Goal: Obtain resource: Obtain resource

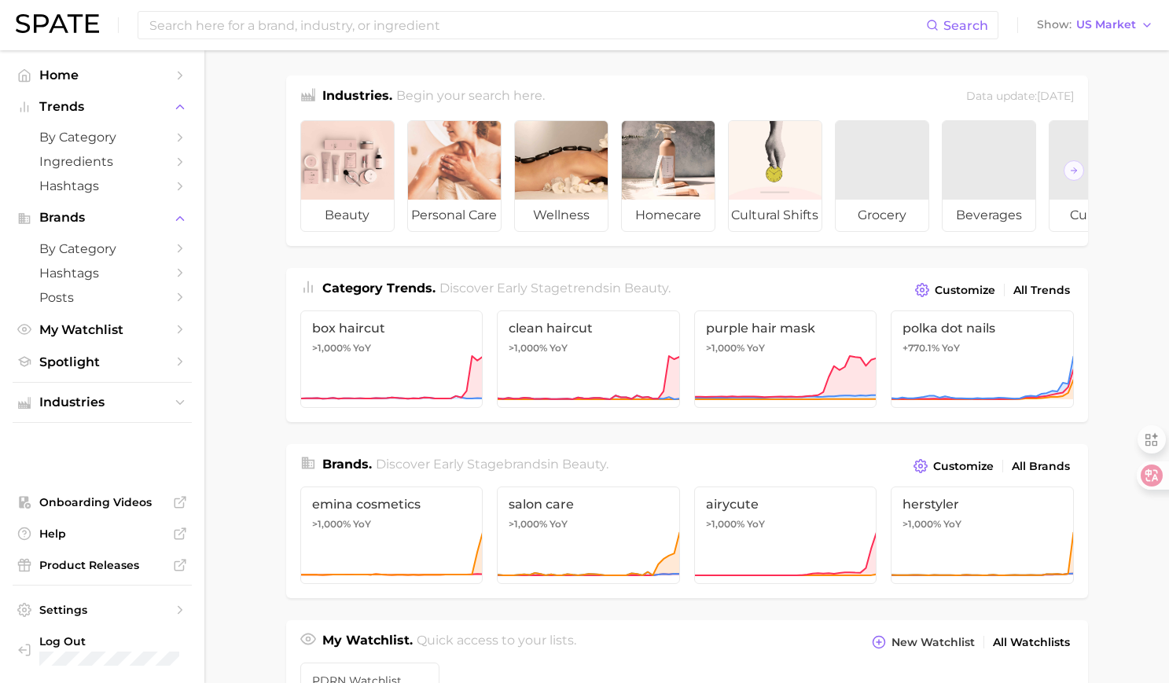
click at [18, 14] on \(Stroke\) "button" at bounding box center [13, 10] width 9 height 9
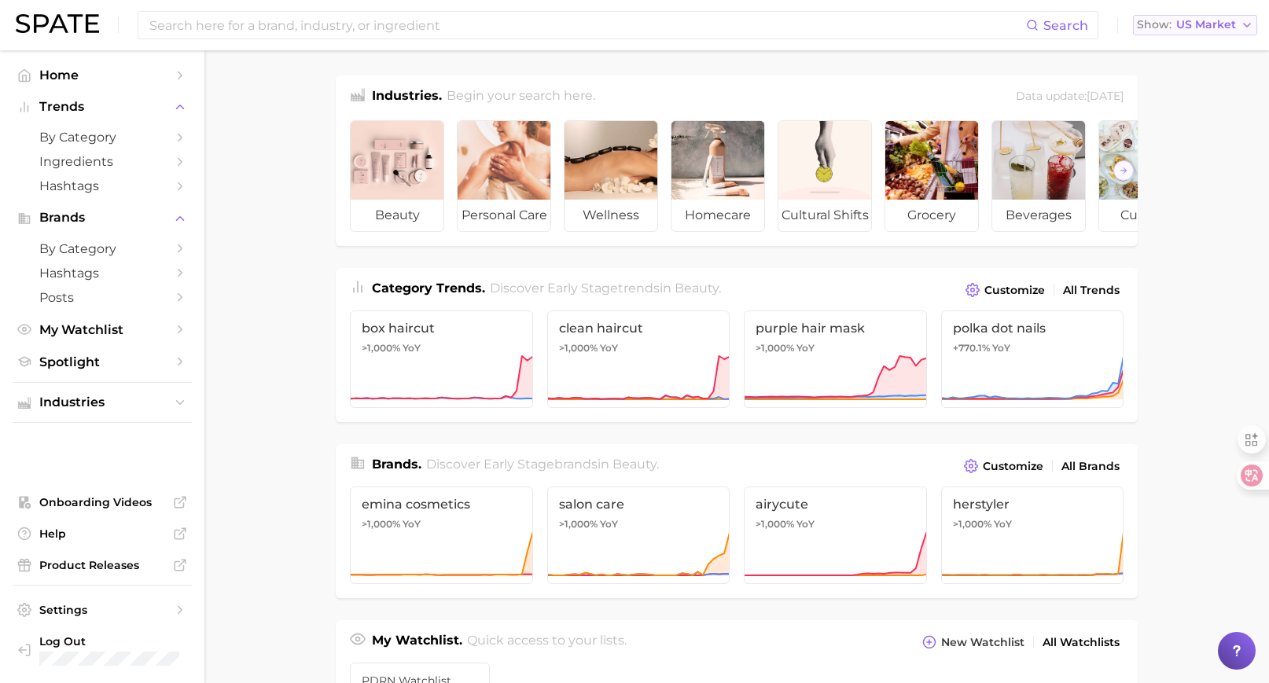
click at [1180, 25] on span "US Market" at bounding box center [1206, 24] width 60 height 9
click at [1180, 83] on span "[GEOGRAPHIC_DATA]" at bounding box center [1202, 78] width 122 height 13
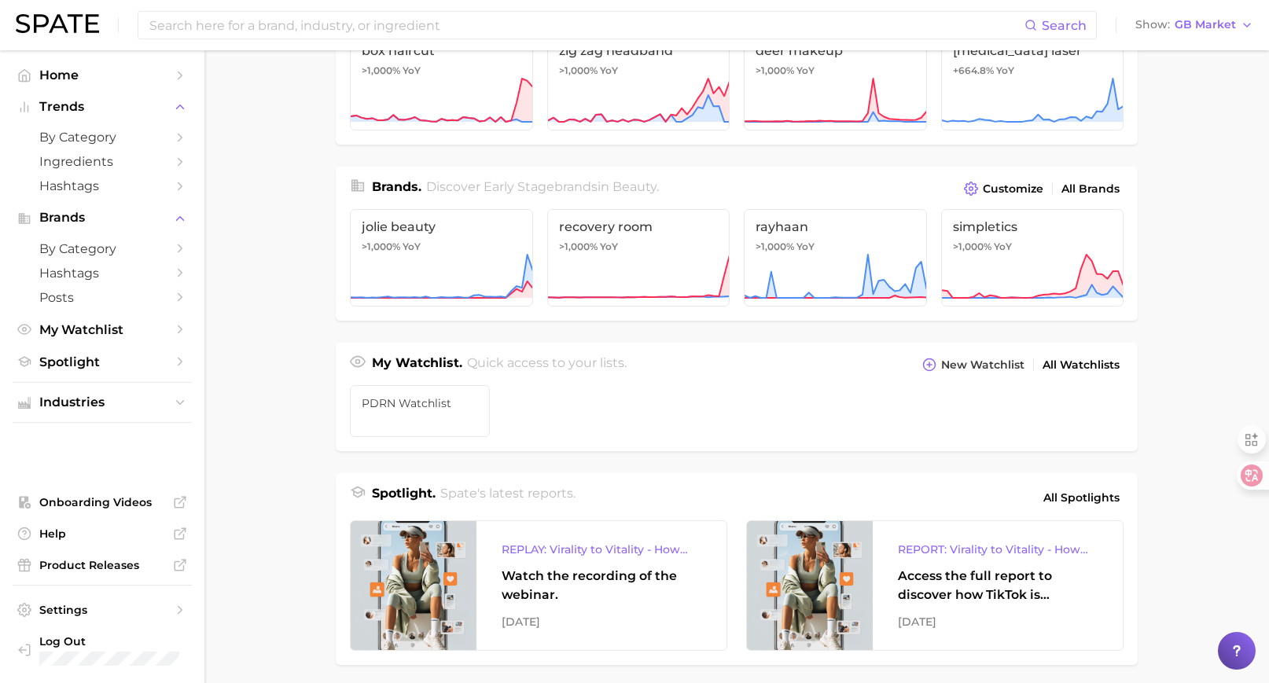
scroll to position [315, 0]
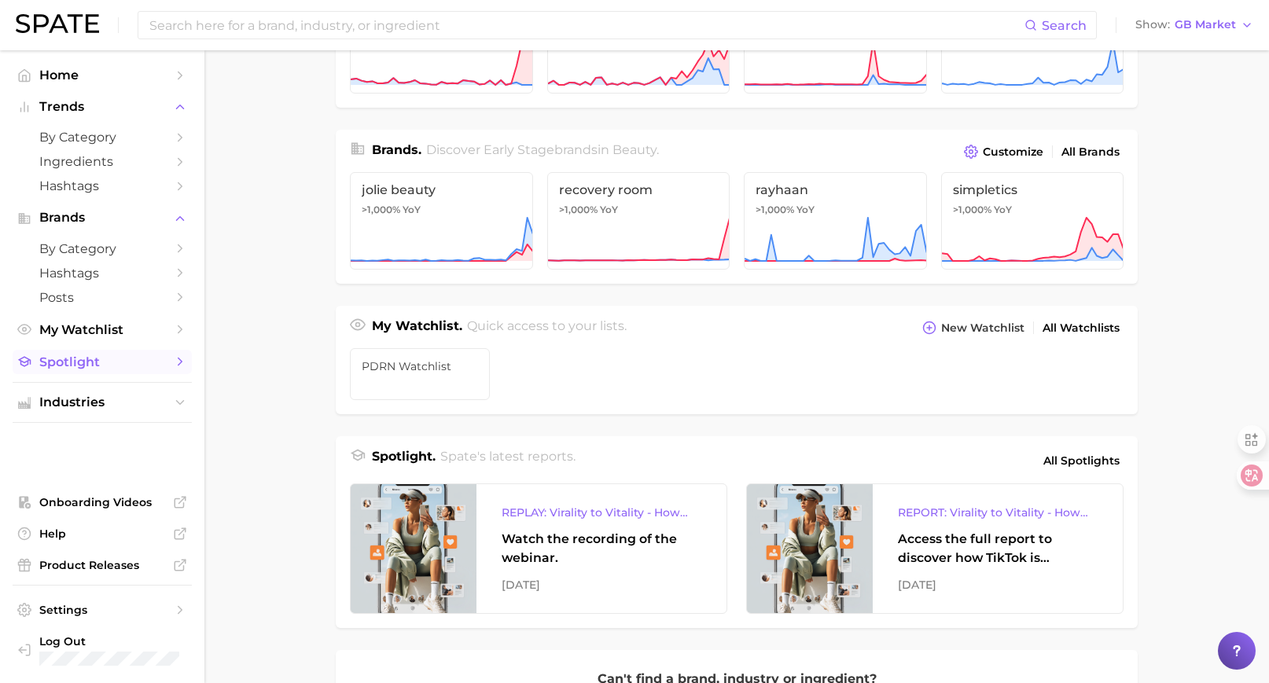
click at [73, 363] on span "Spotlight" at bounding box center [102, 362] width 126 height 15
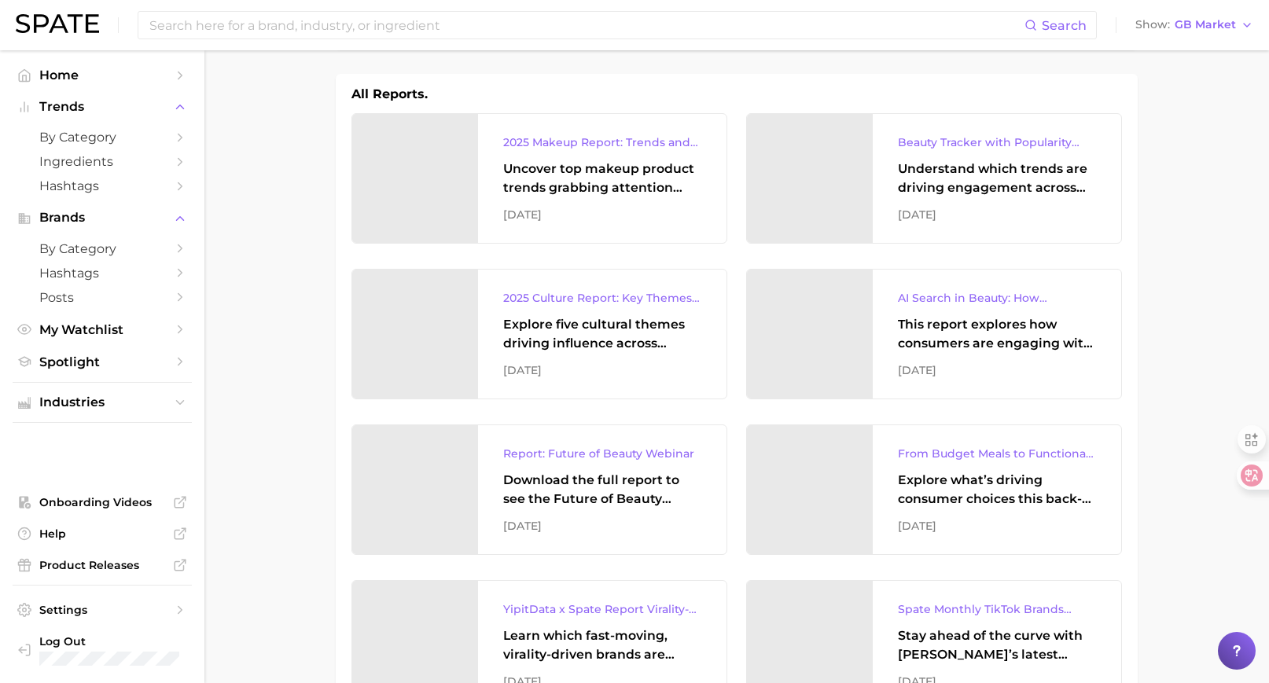
scroll to position [236, 0]
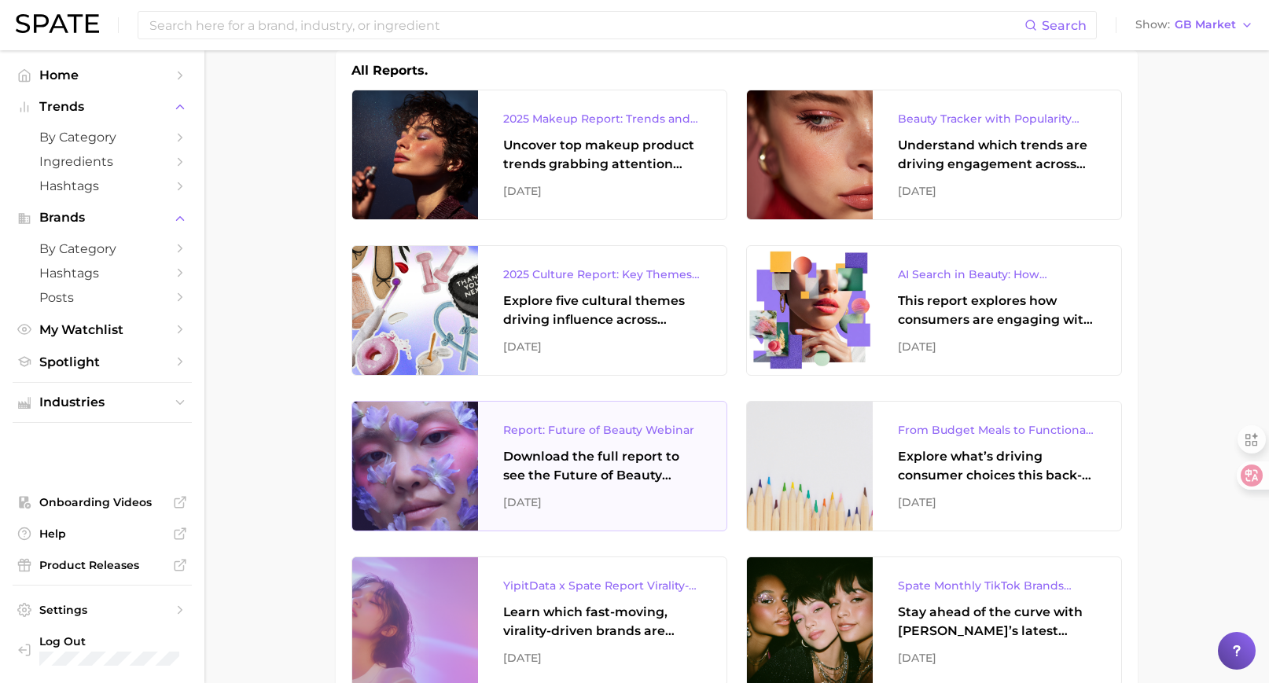
click at [573, 463] on div "Download the full report to see the Future of Beauty trends we unpacked during …" at bounding box center [602, 466] width 198 height 38
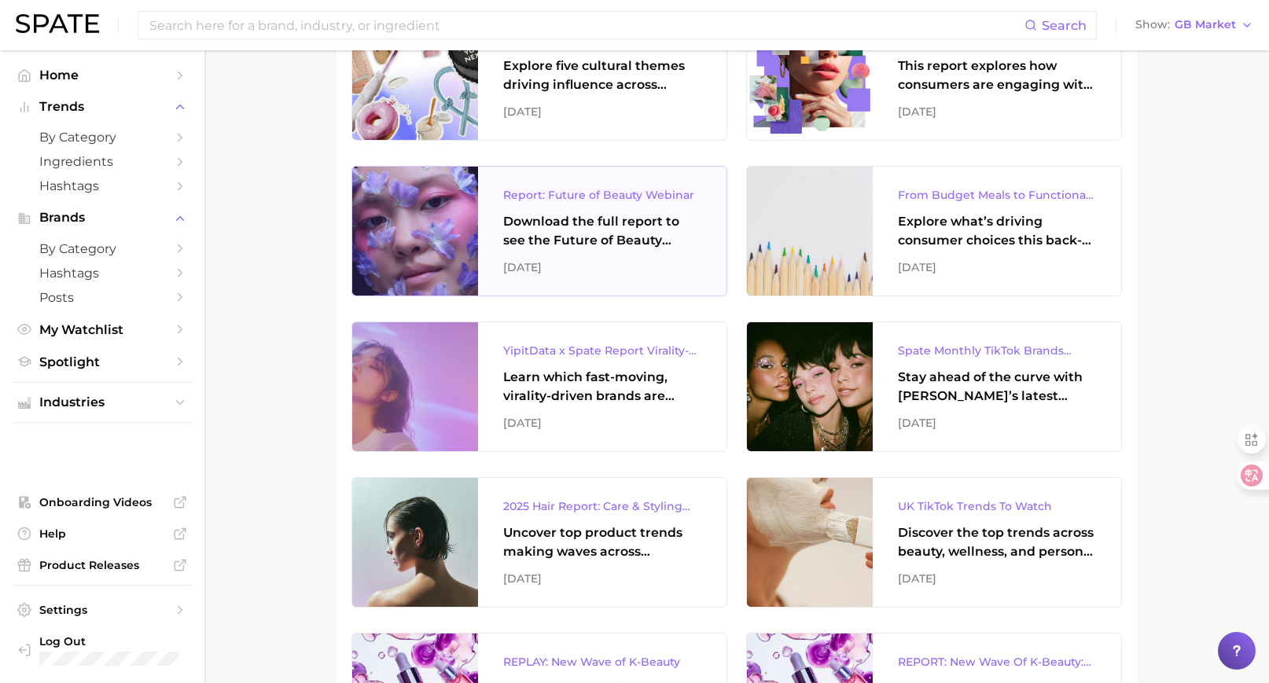
scroll to position [472, 0]
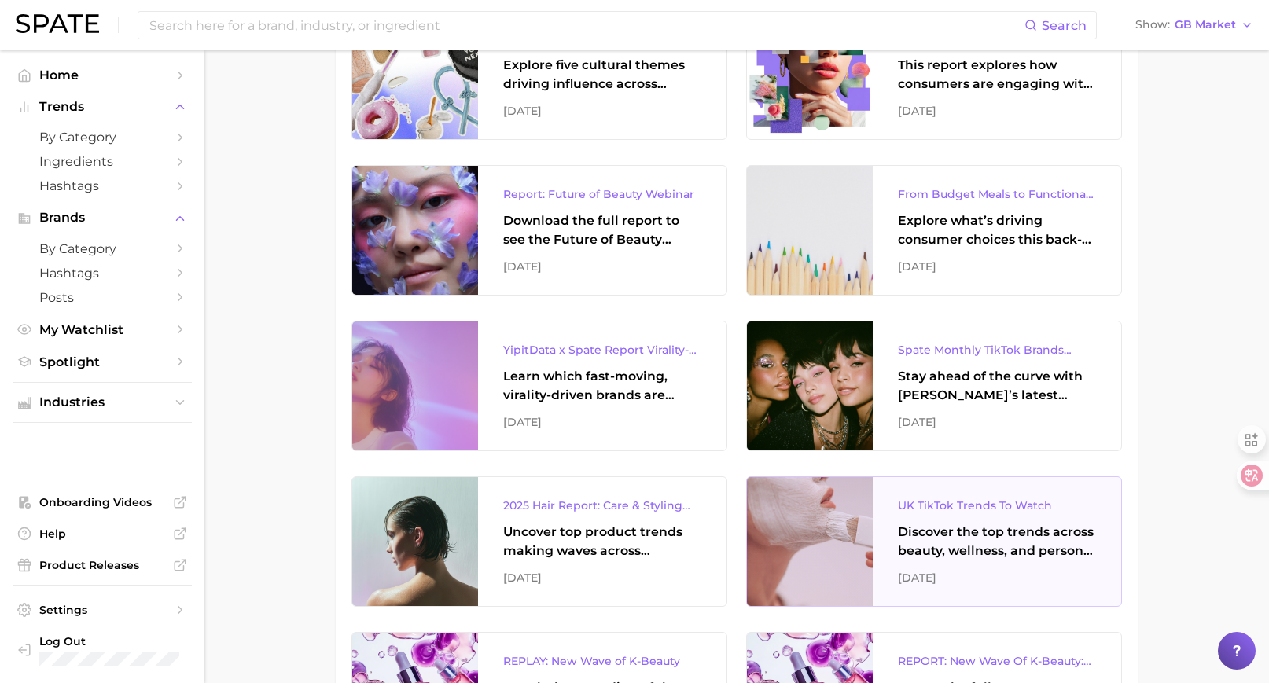
click at [866, 539] on div at bounding box center [810, 541] width 126 height 129
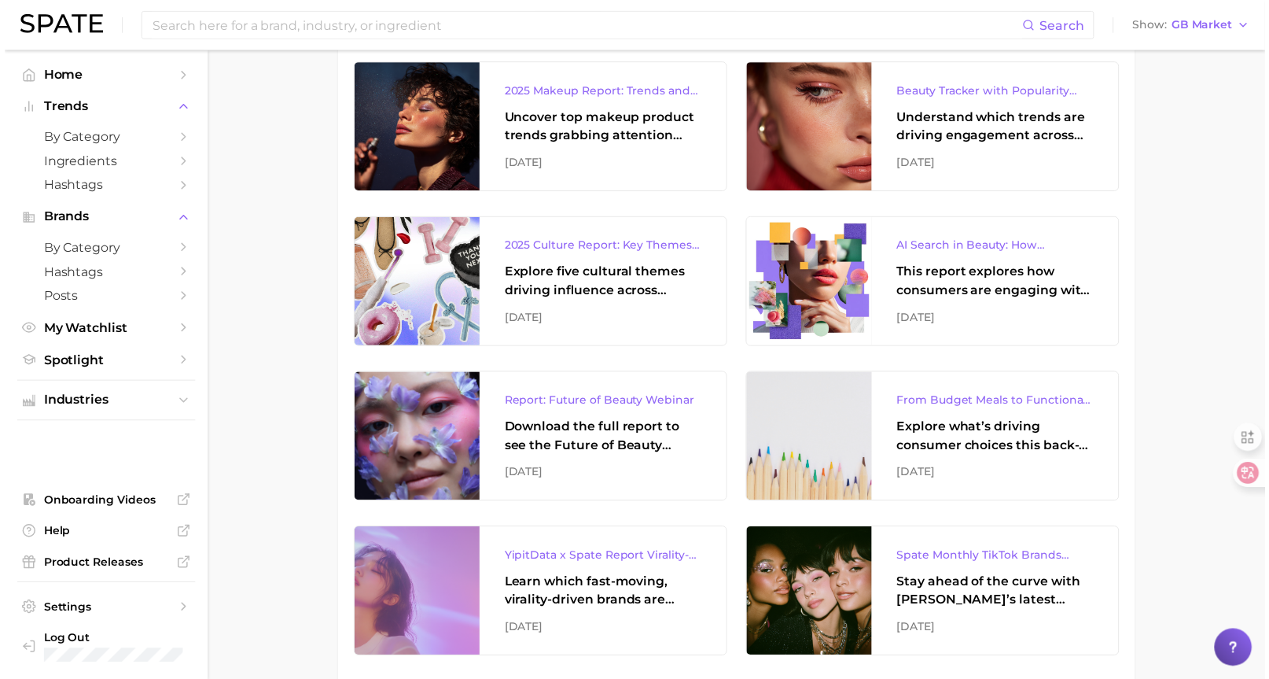
scroll to position [236, 0]
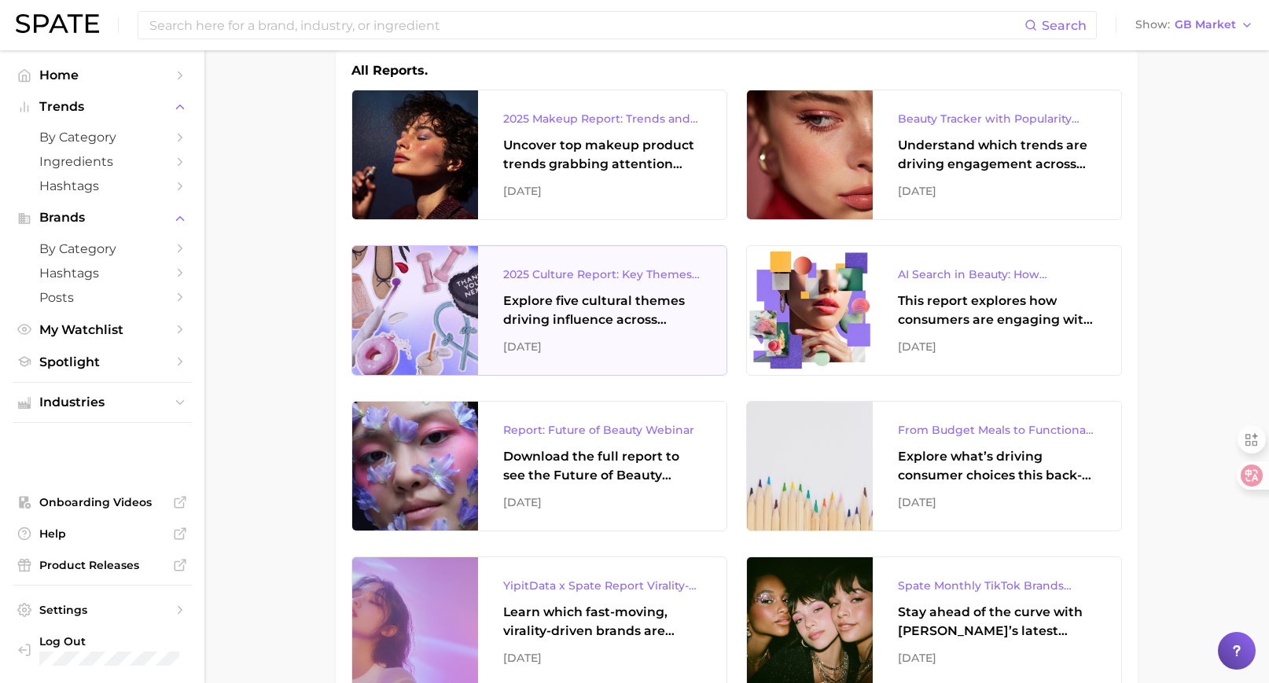
click at [428, 307] on div at bounding box center [415, 310] width 126 height 129
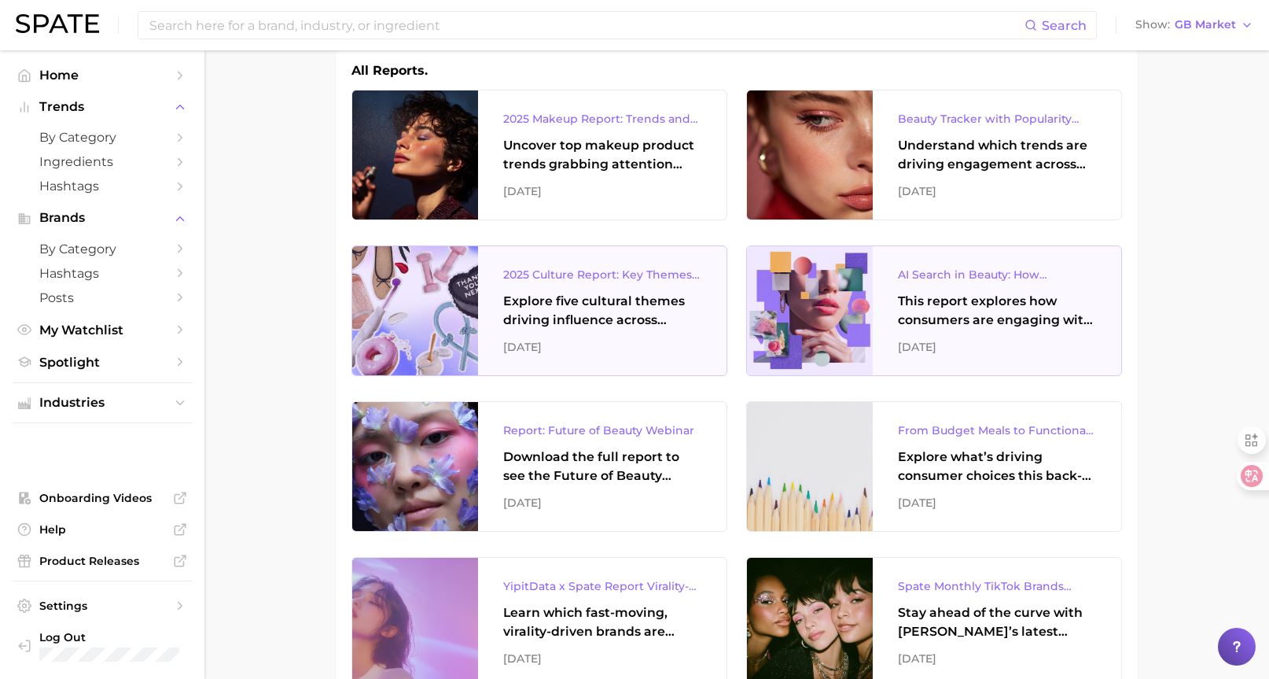
scroll to position [0, 0]
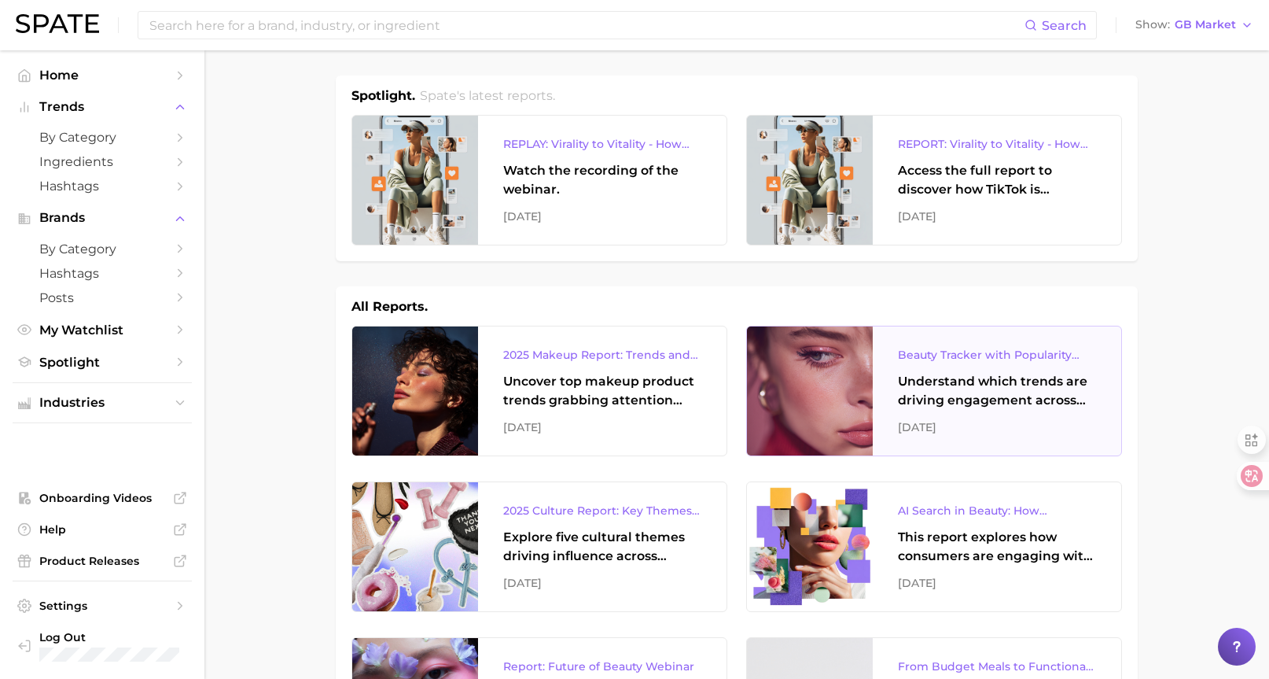
click at [1065, 348] on div "Beauty Tracker with Popularity Index" at bounding box center [997, 354] width 198 height 19
